Goal: Check status: Check status

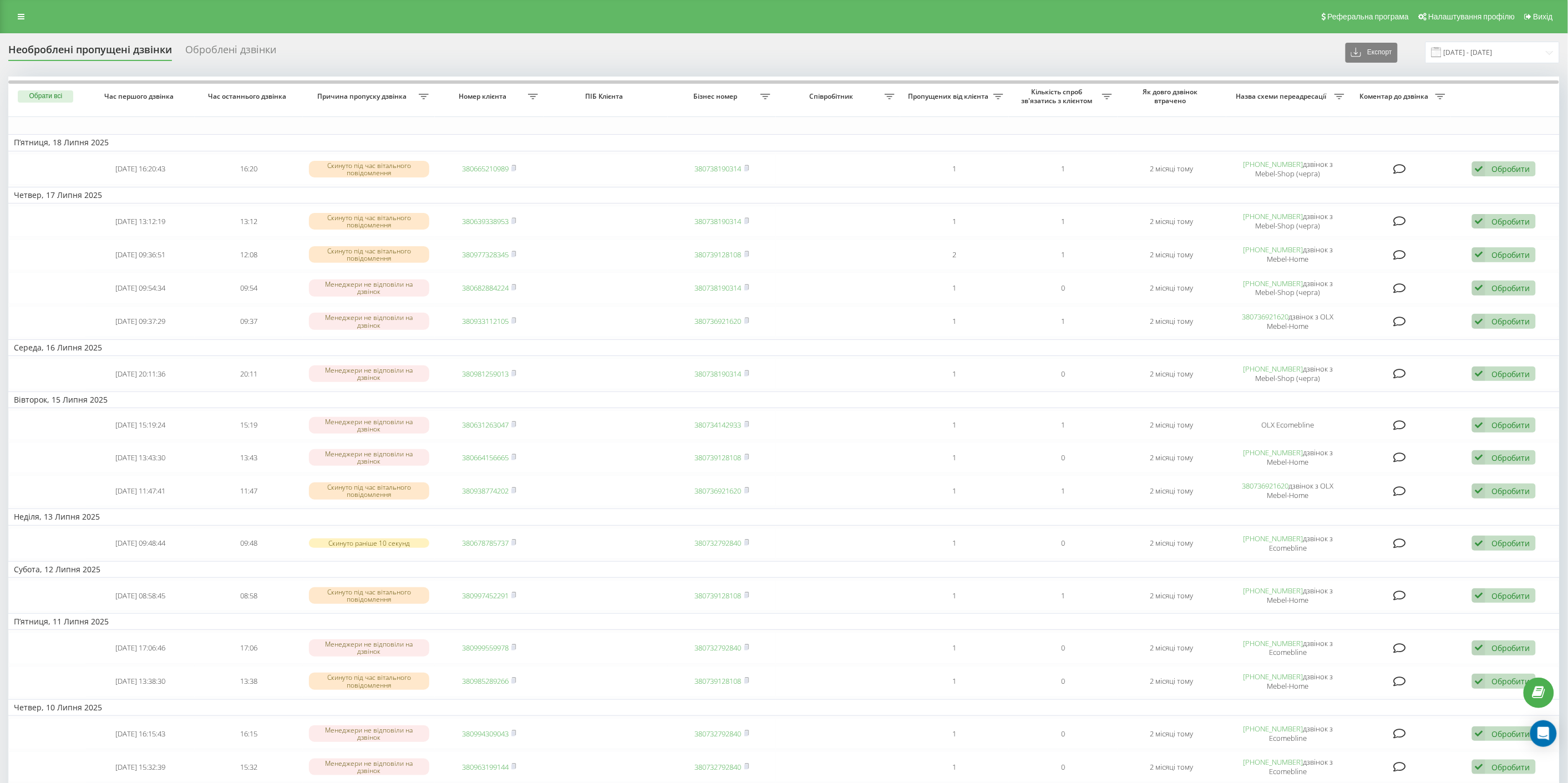
drag, startPoint x: 21, startPoint y: 21, endPoint x: 34, endPoint y: 54, distance: 35.5
click at [21, 21] on link at bounding box center [21, 17] width 20 height 16
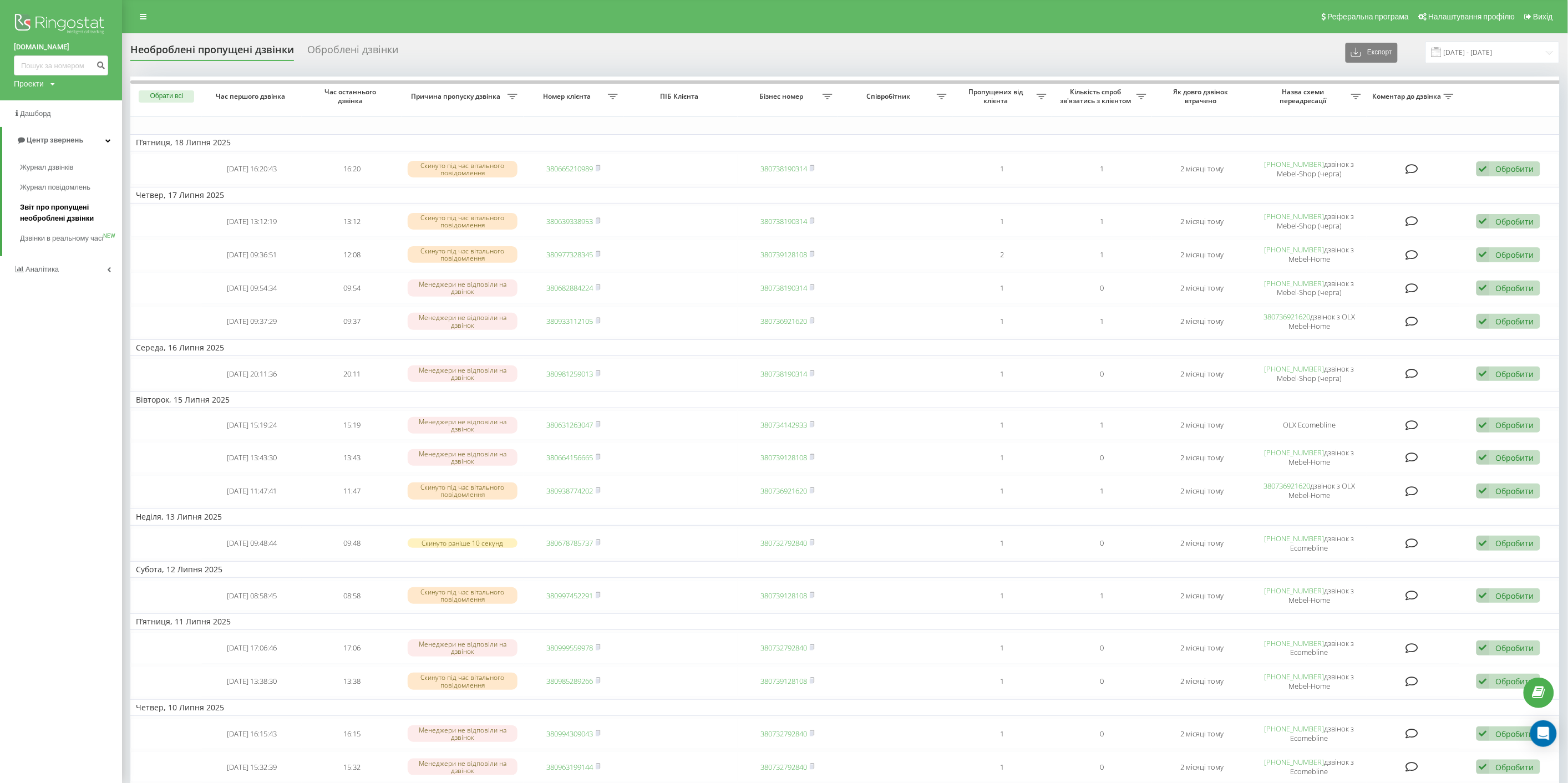
click at [67, 212] on span "Звіт про пропущені необроблені дзвінки" at bounding box center [68, 213] width 96 height 22
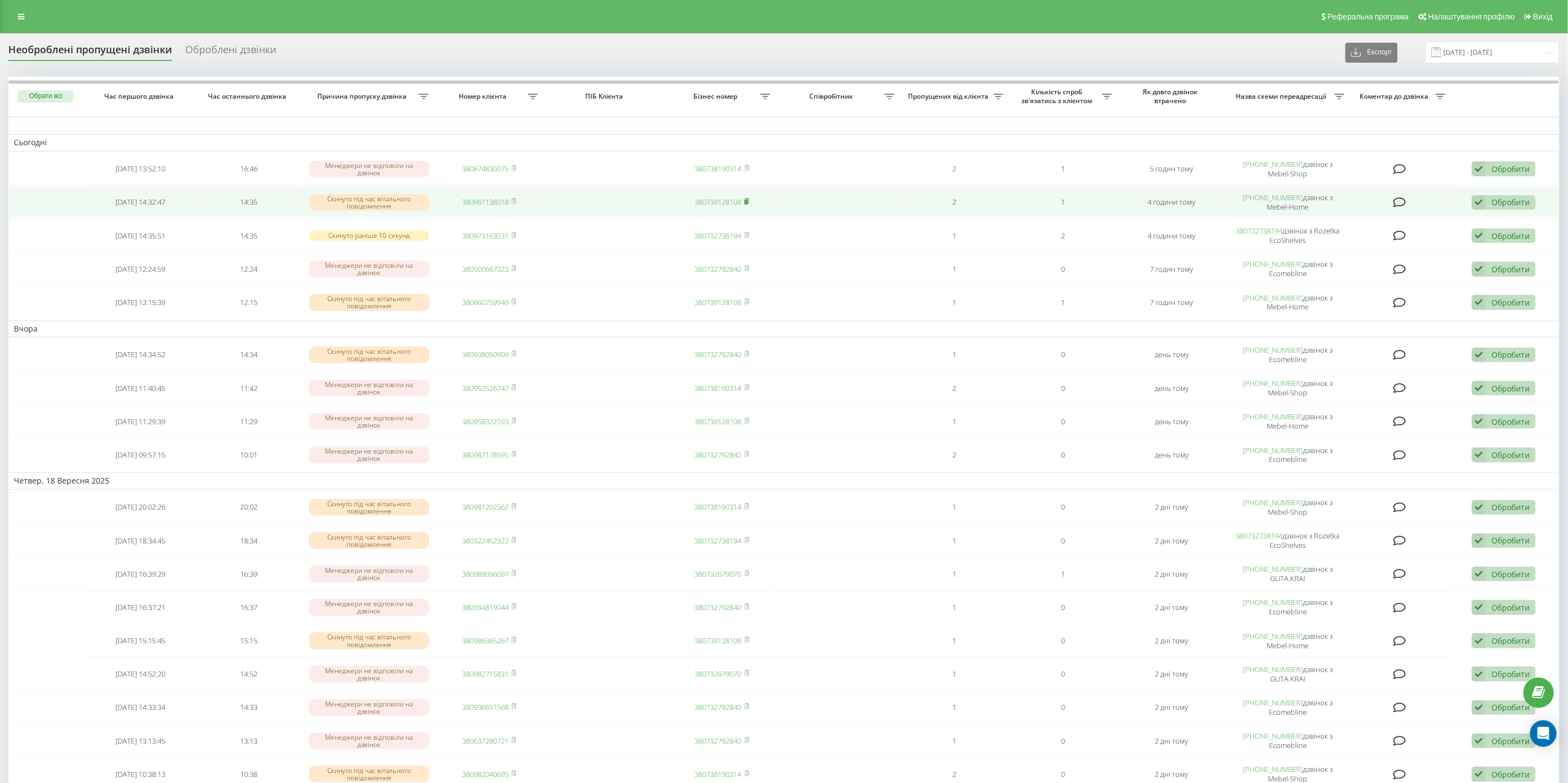
click at [749, 201] on icon at bounding box center [746, 201] width 4 height 5
click at [514, 200] on rect at bounding box center [513, 201] width 4 height 5
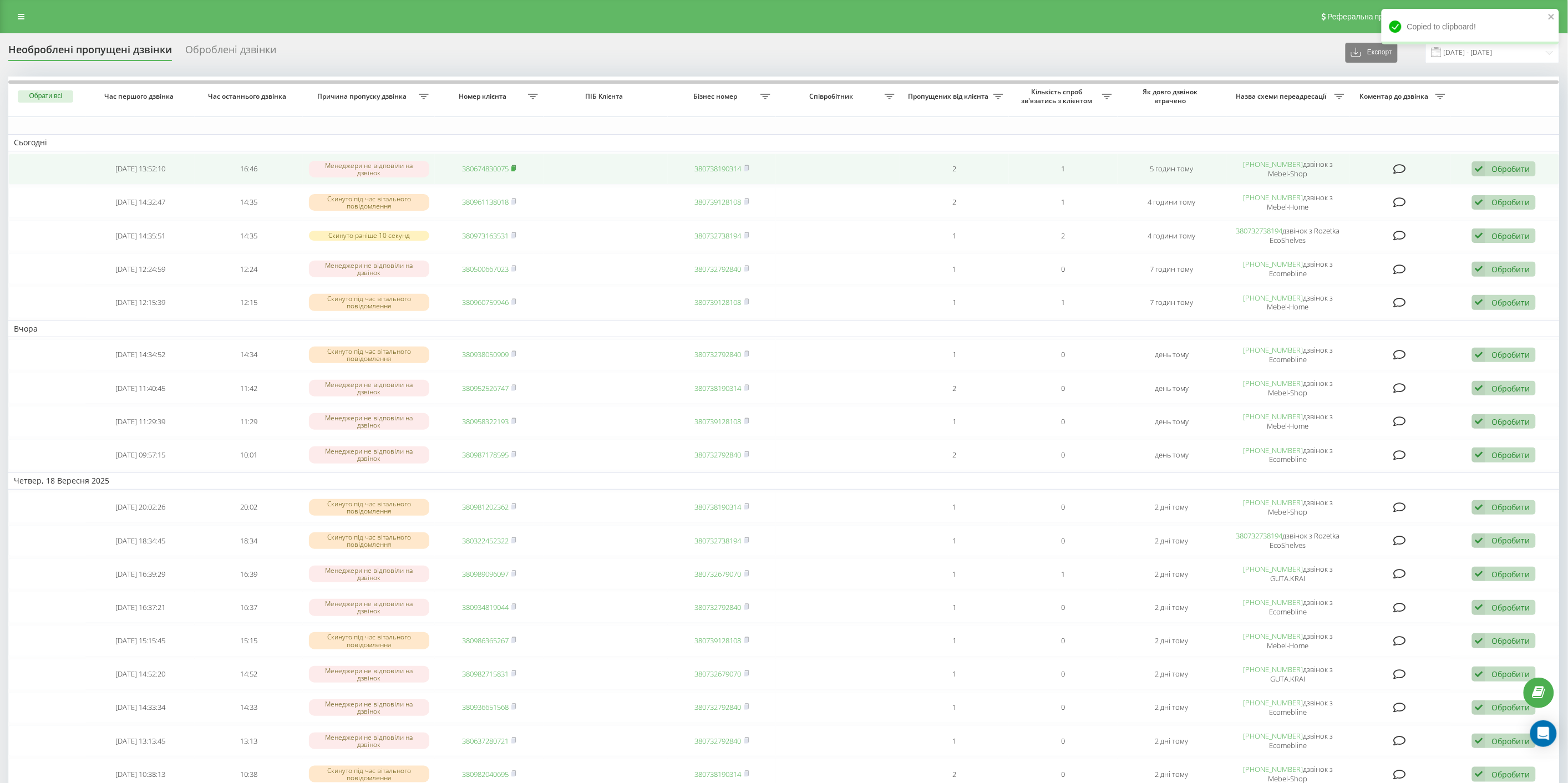
click at [516, 165] on icon at bounding box center [514, 167] width 4 height 5
